Goal: Transaction & Acquisition: Purchase product/service

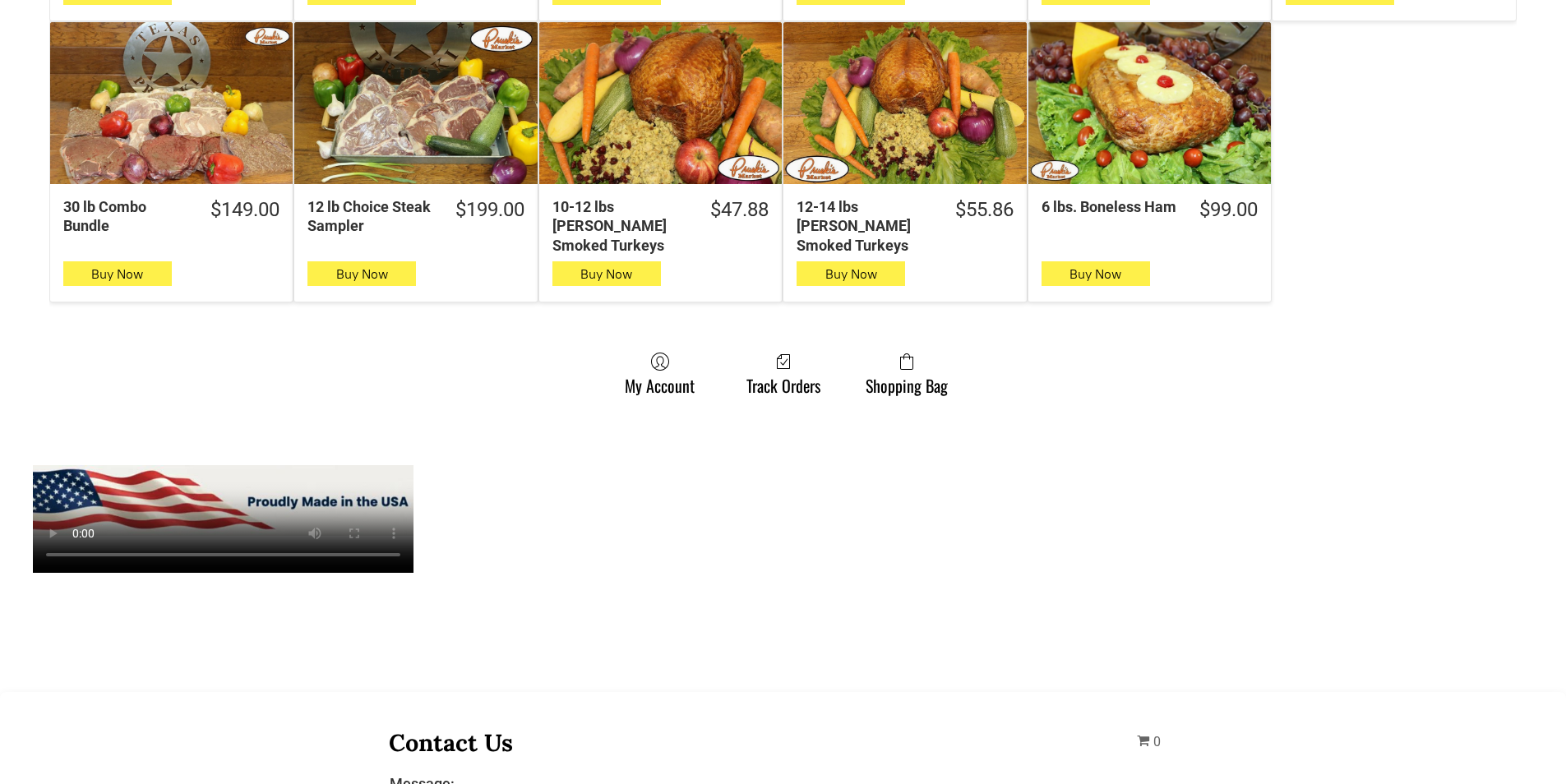
scroll to position [1315, 0]
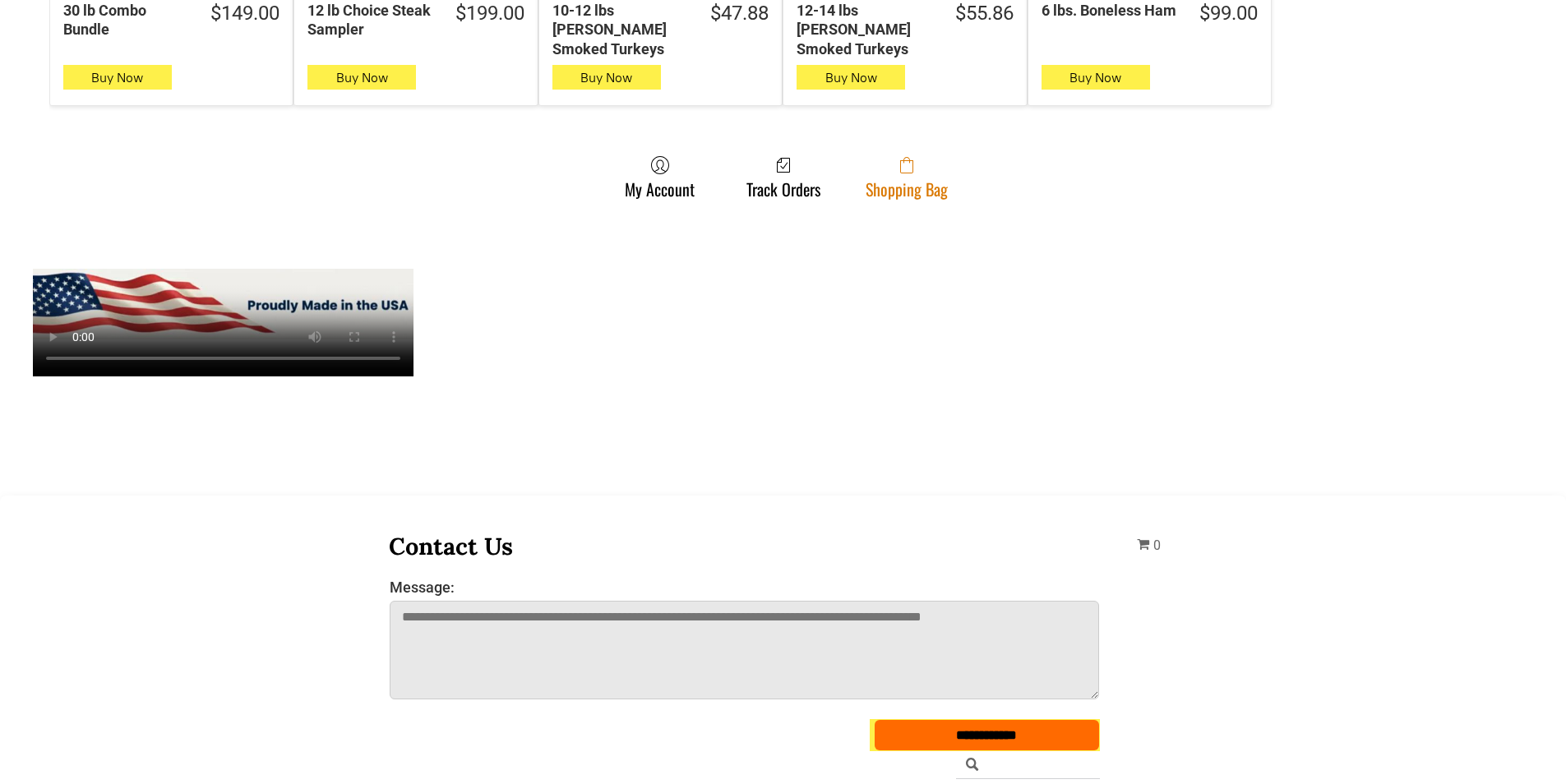
click at [911, 162] on link "Shopping Bag" at bounding box center [907, 177] width 98 height 44
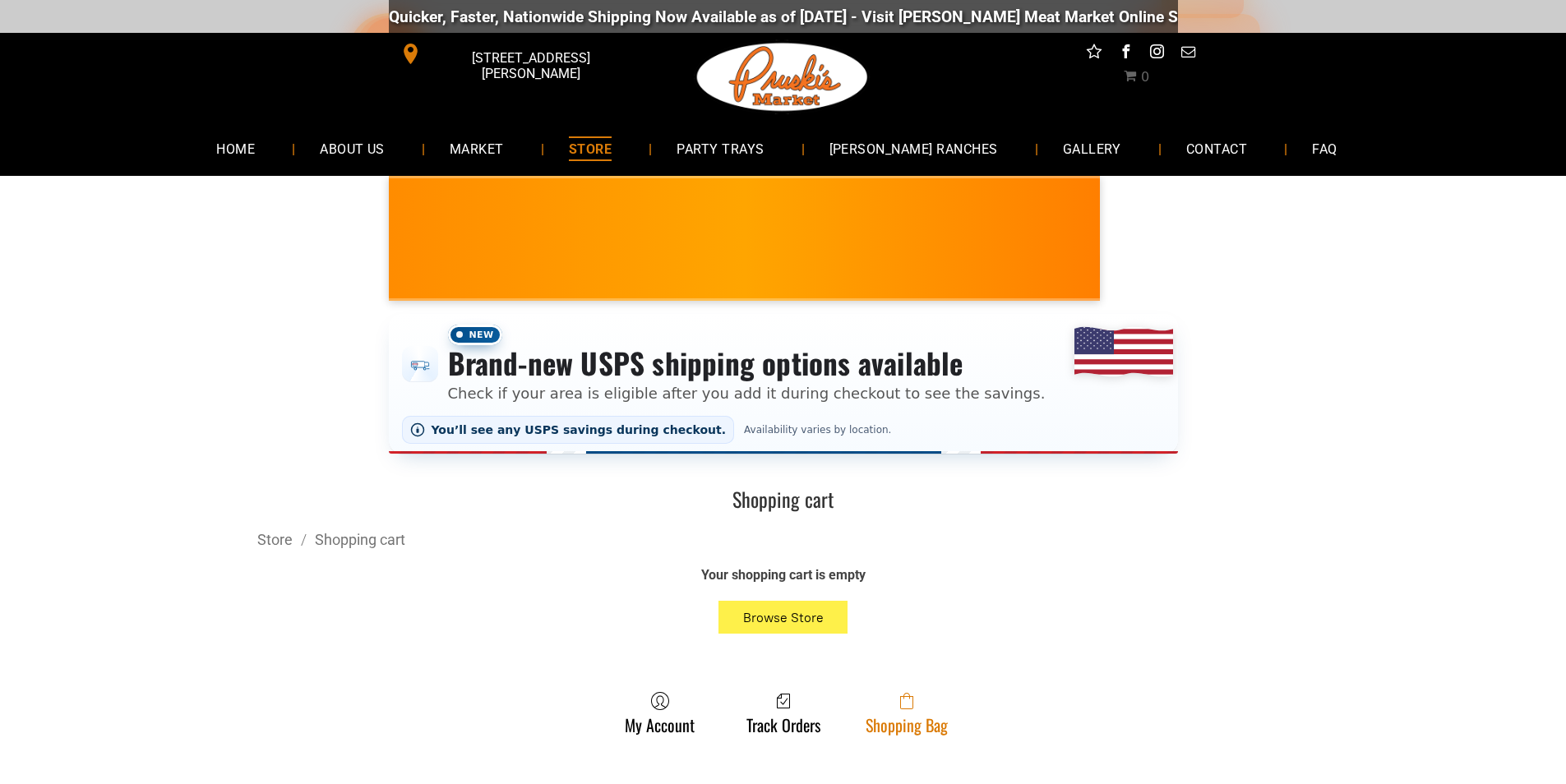
click at [880, 710] on span at bounding box center [907, 701] width 82 height 20
click at [919, 724] on link "Shopping Bag" at bounding box center [907, 712] width 98 height 44
click at [898, 723] on link "Shopping Bag" at bounding box center [907, 712] width 98 height 44
